Goal: Find specific page/section: Find specific page/section

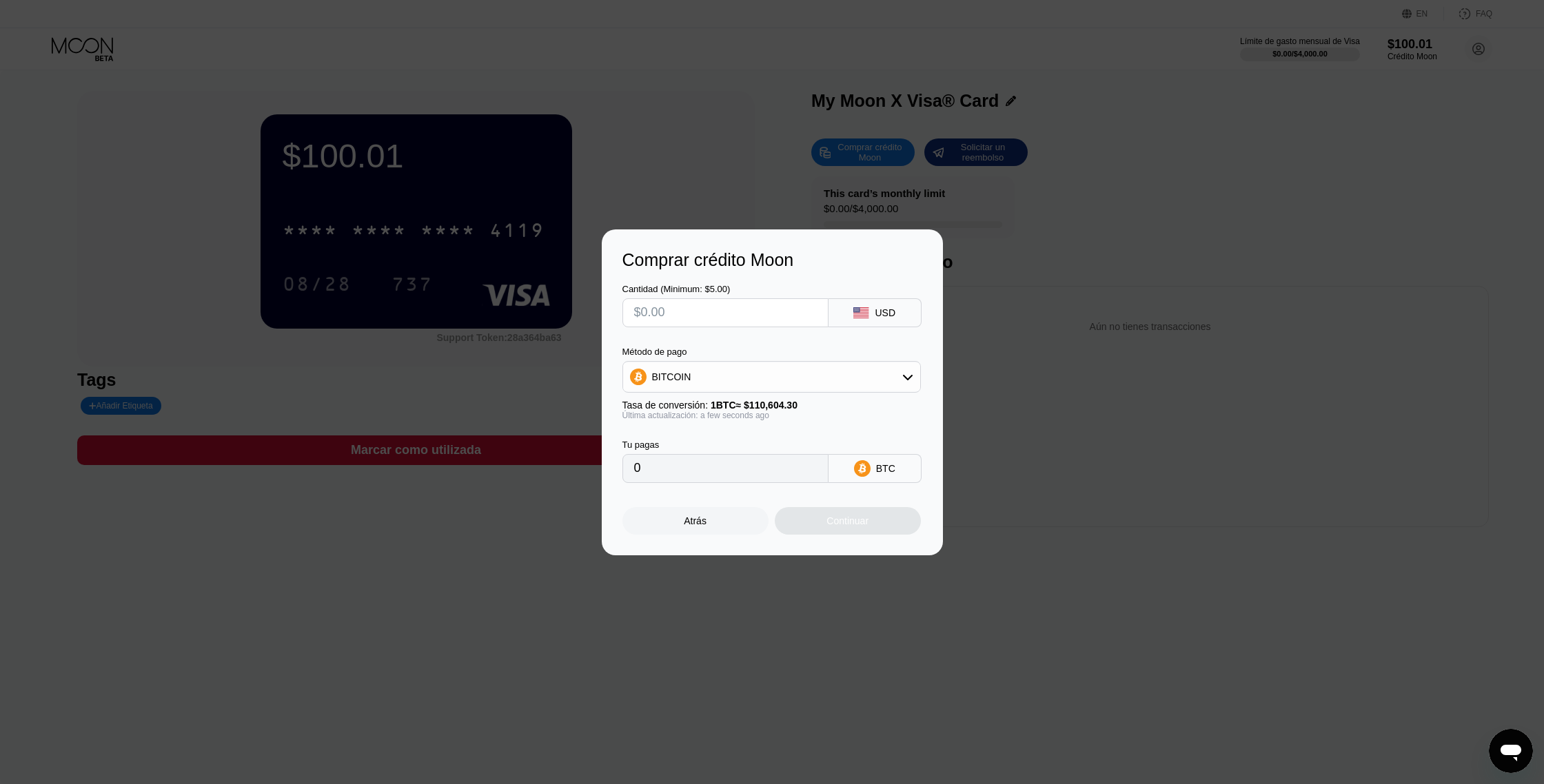
scroll to position [13, 0]
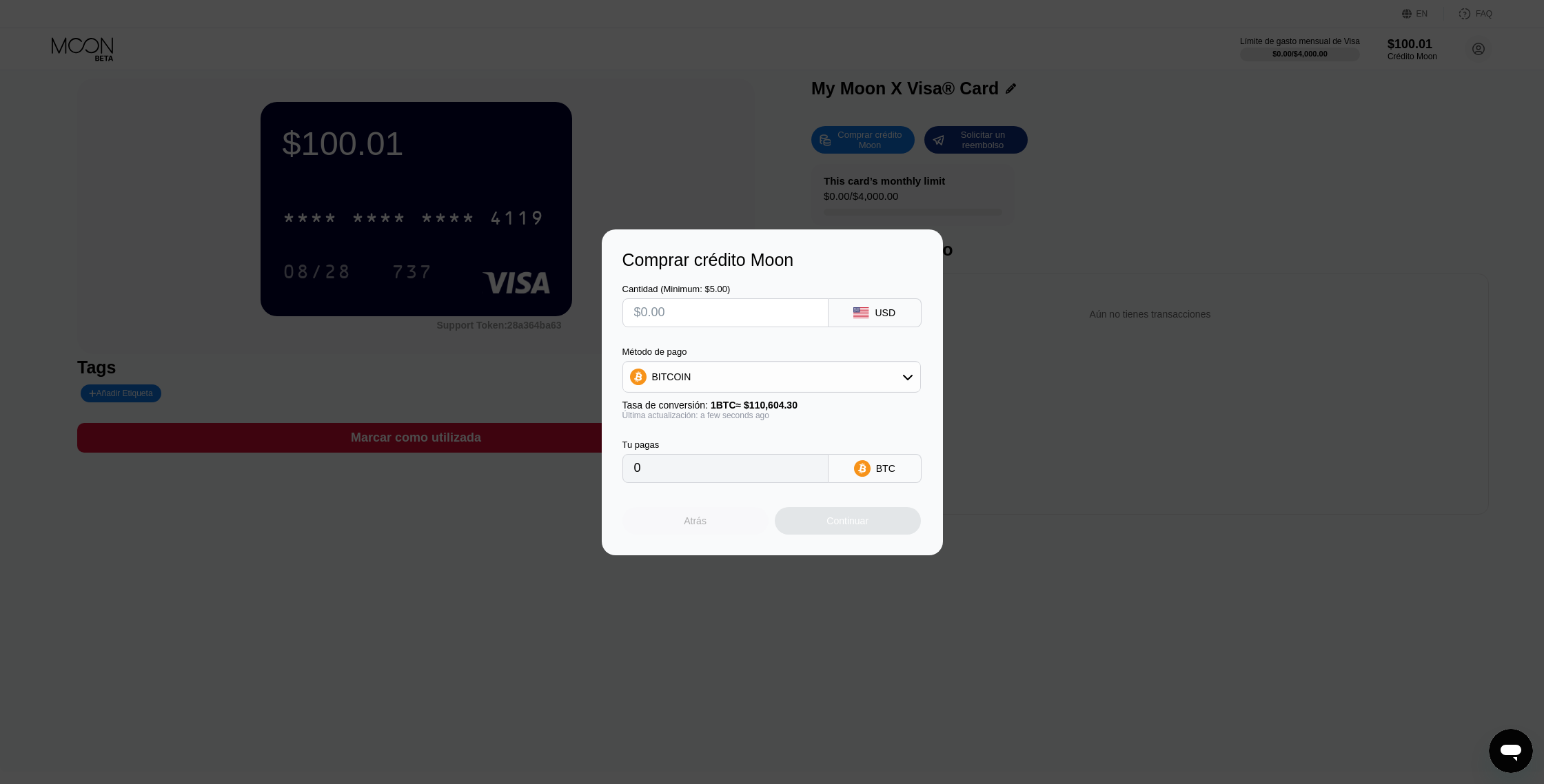
click at [687, 522] on div "Atrás" at bounding box center [695, 520] width 22 height 11
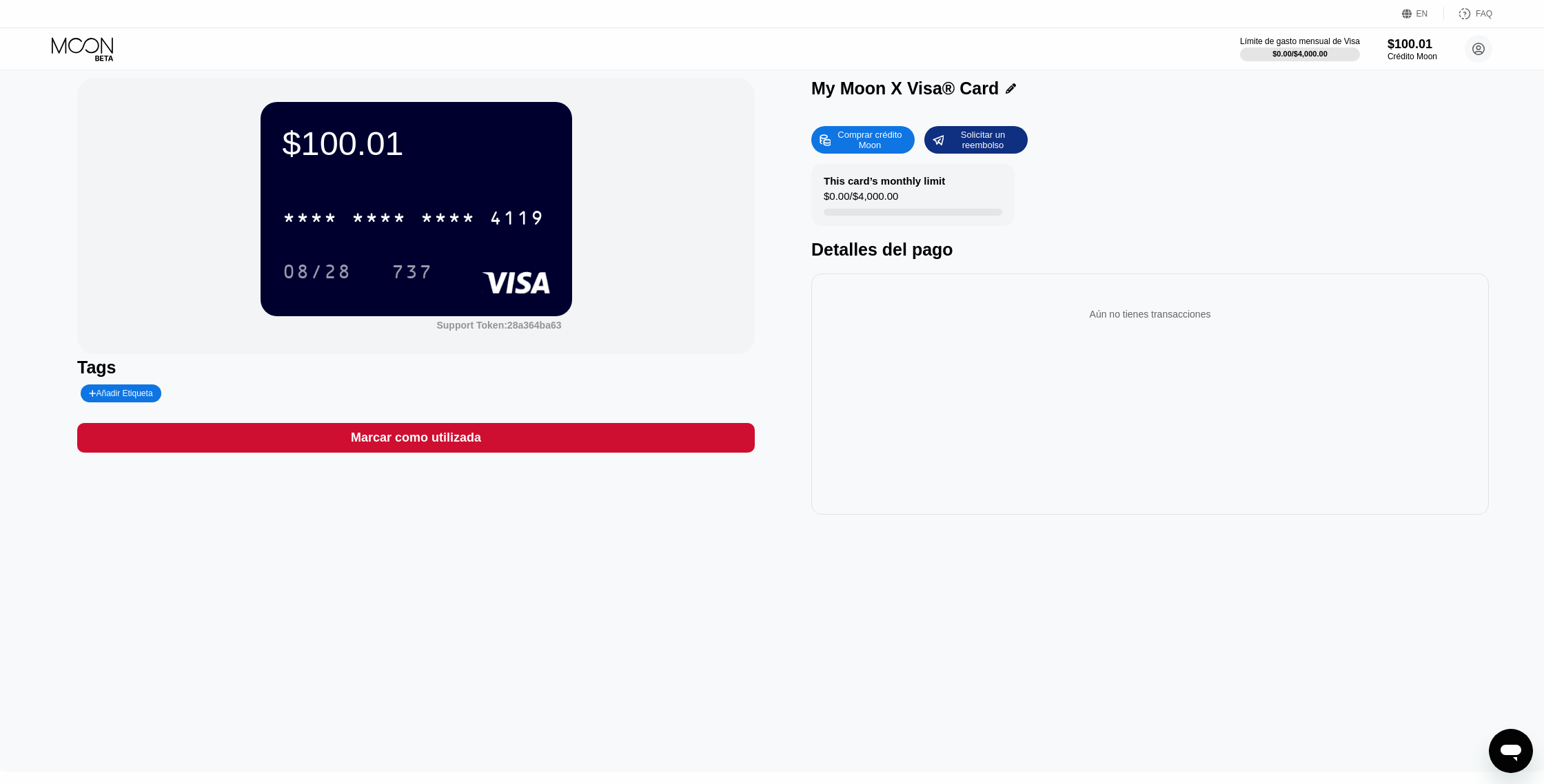
scroll to position [0, 0]
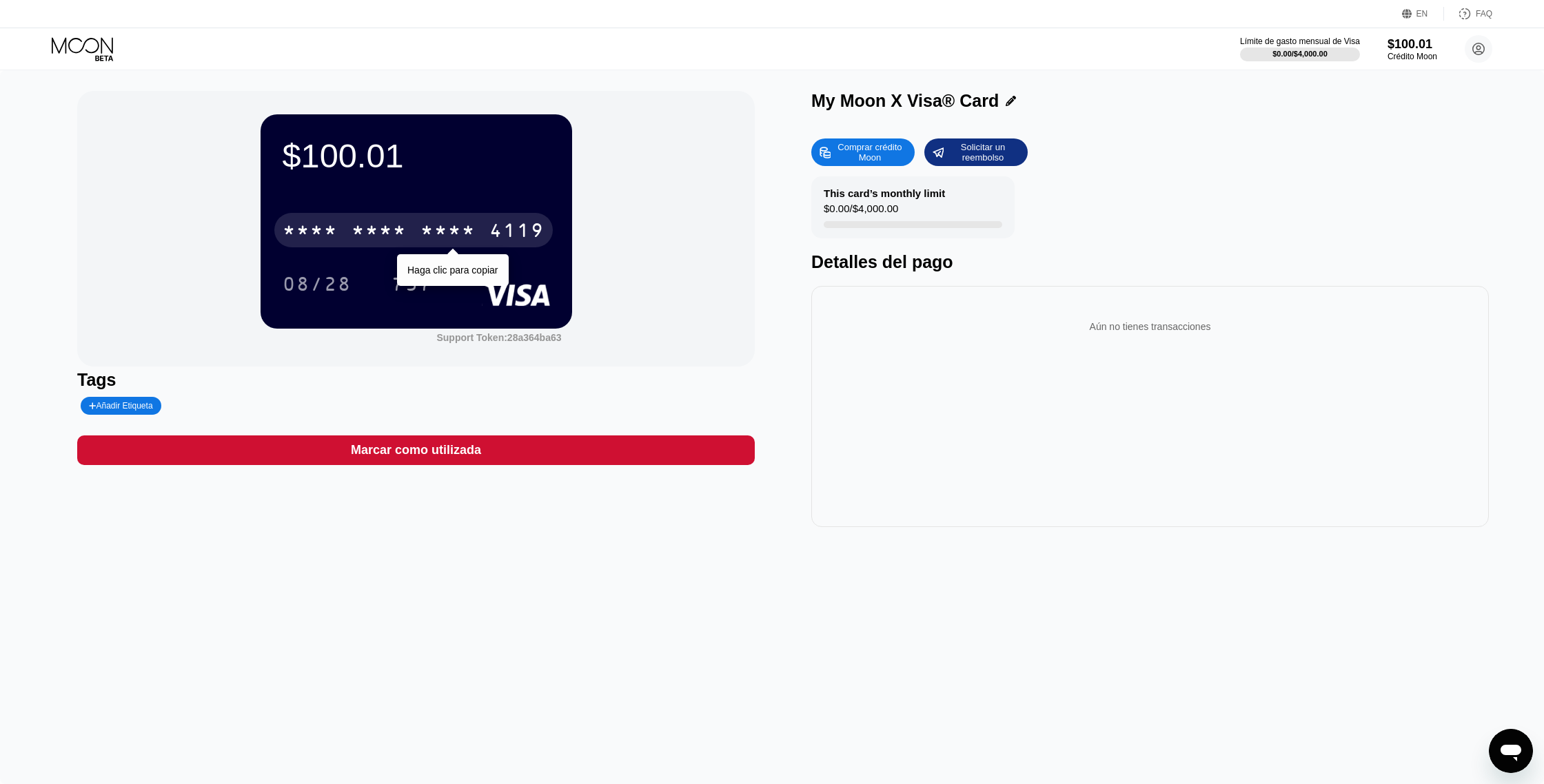
click at [430, 235] on div "* * * *" at bounding box center [448, 232] width 56 height 22
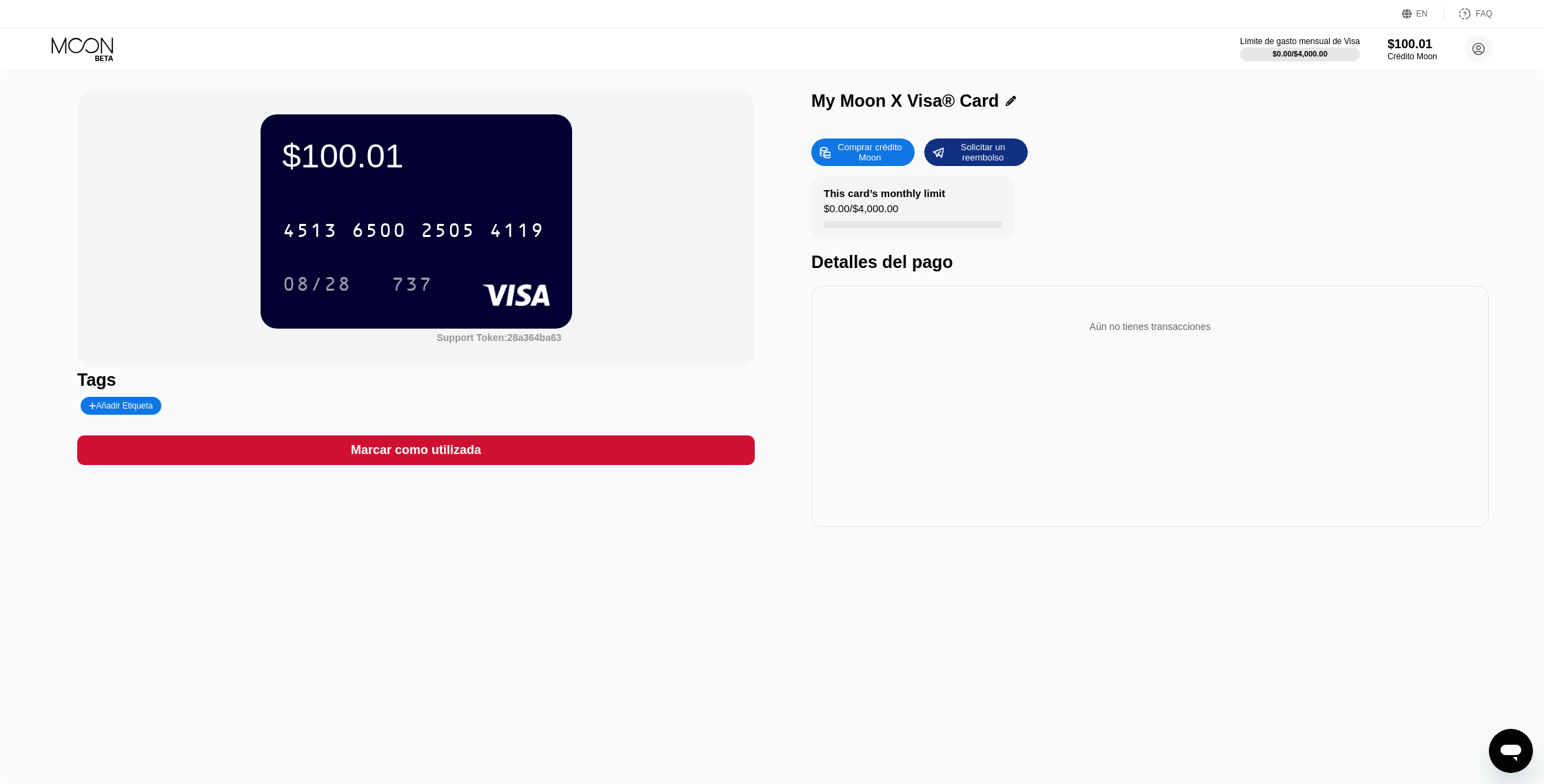
click at [431, 261] on div "4513 6500 2505 4119 08/28 737" at bounding box center [416, 243] width 268 height 81
click at [434, 268] on div "737" at bounding box center [423, 283] width 62 height 34
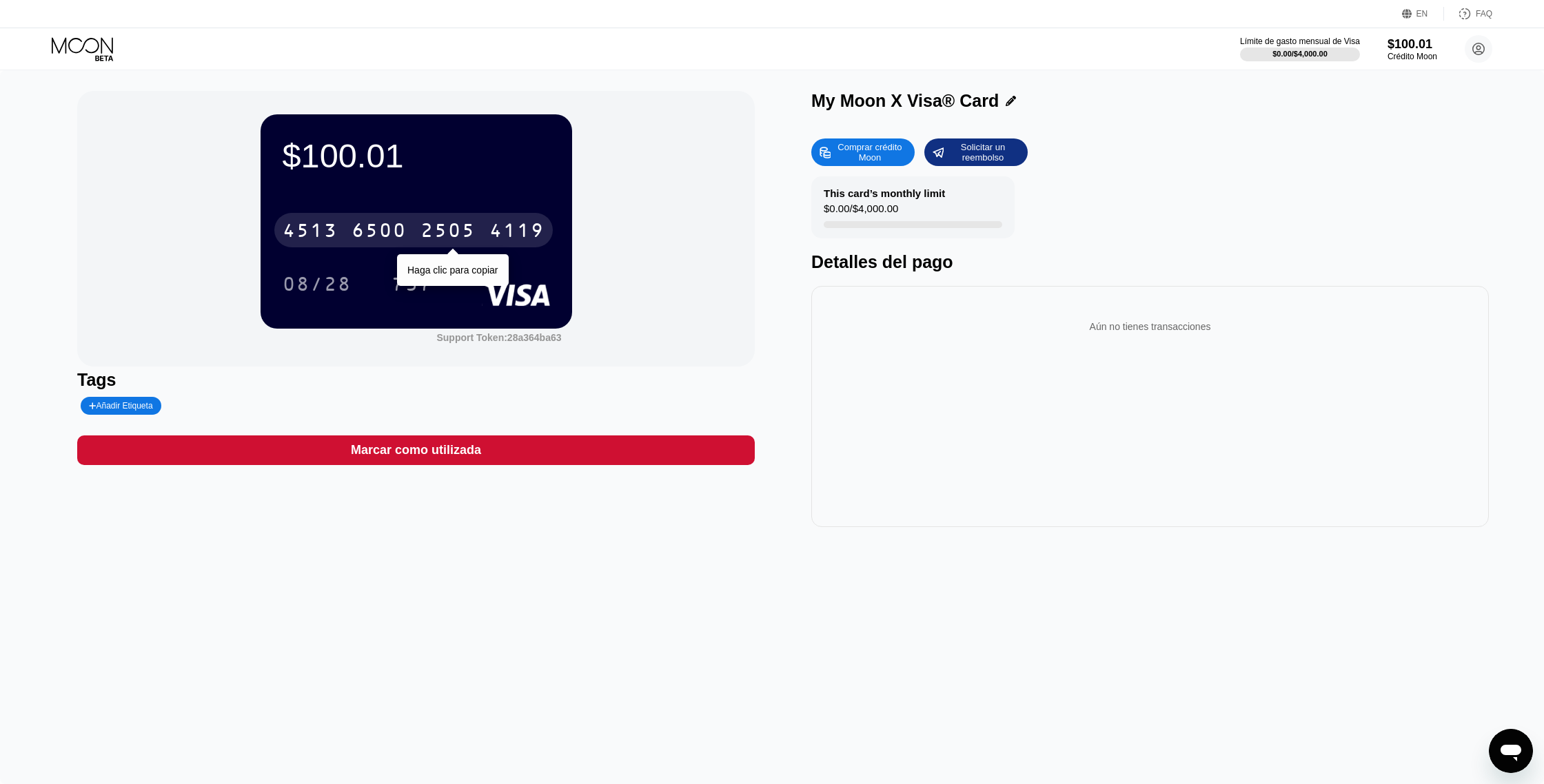
click at [438, 229] on div "2505" at bounding box center [448, 232] width 56 height 22
click at [438, 229] on div "* * * *" at bounding box center [448, 232] width 56 height 22
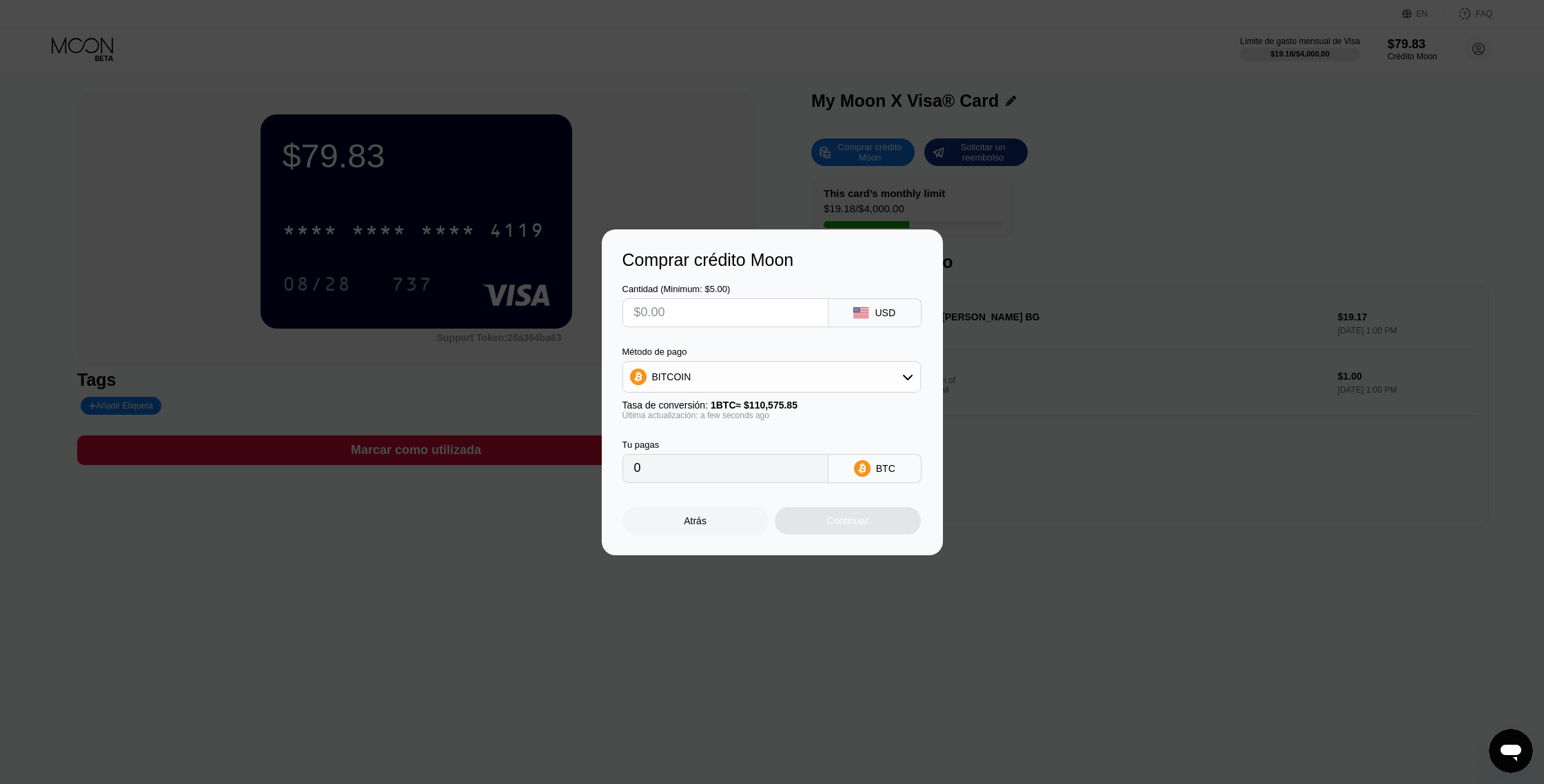
click at [709, 524] on div "Atrás" at bounding box center [696, 521] width 146 height 27
